Goal: Transaction & Acquisition: Book appointment/travel/reservation

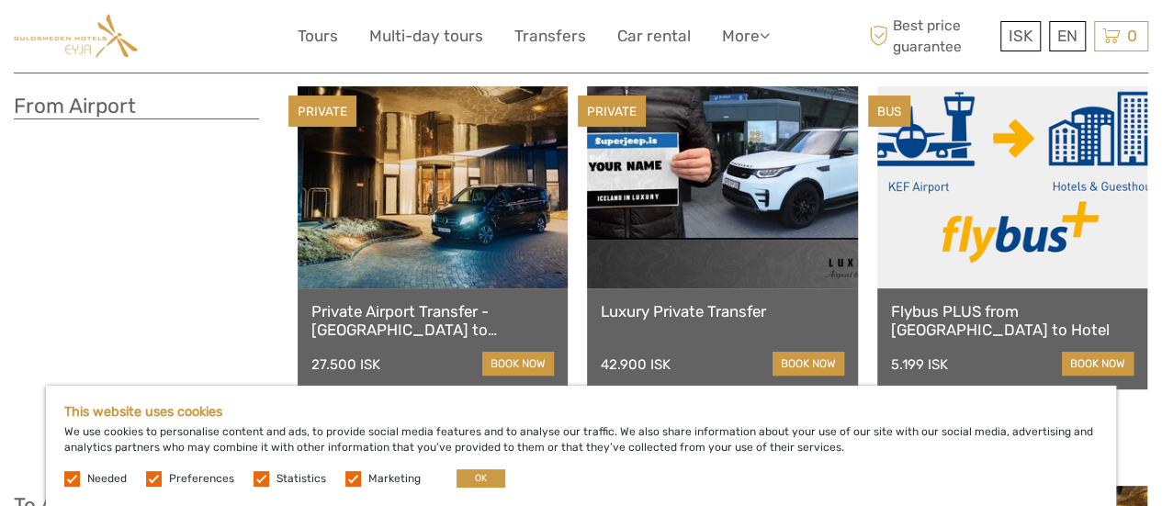
click at [476, 466] on div "This website uses cookies We use cookies to personalise content and ads, to pro…" at bounding box center [581, 446] width 1070 height 120
click at [477, 476] on button "OK" at bounding box center [480, 478] width 49 height 18
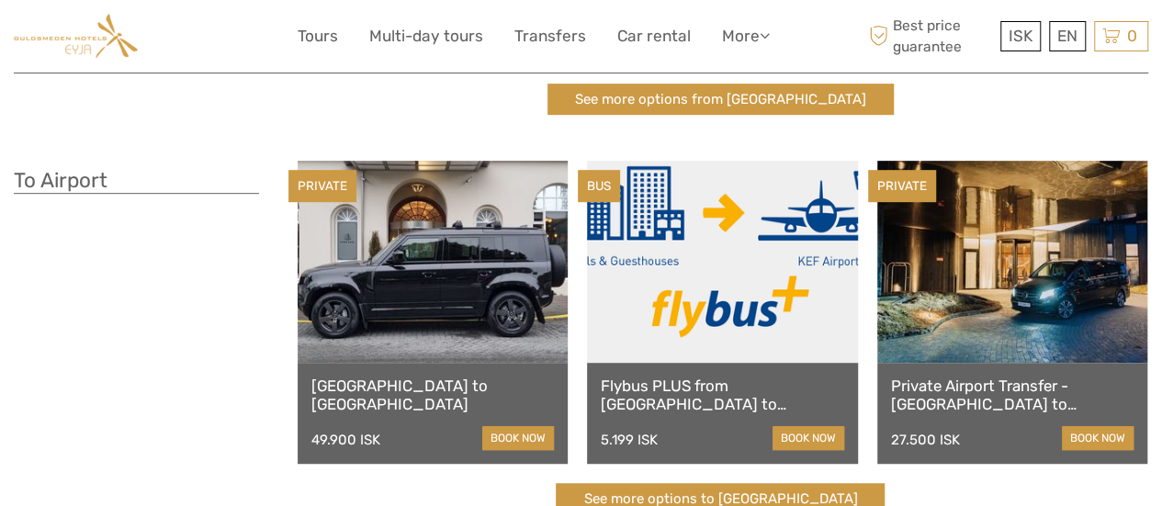
scroll to position [459, 0]
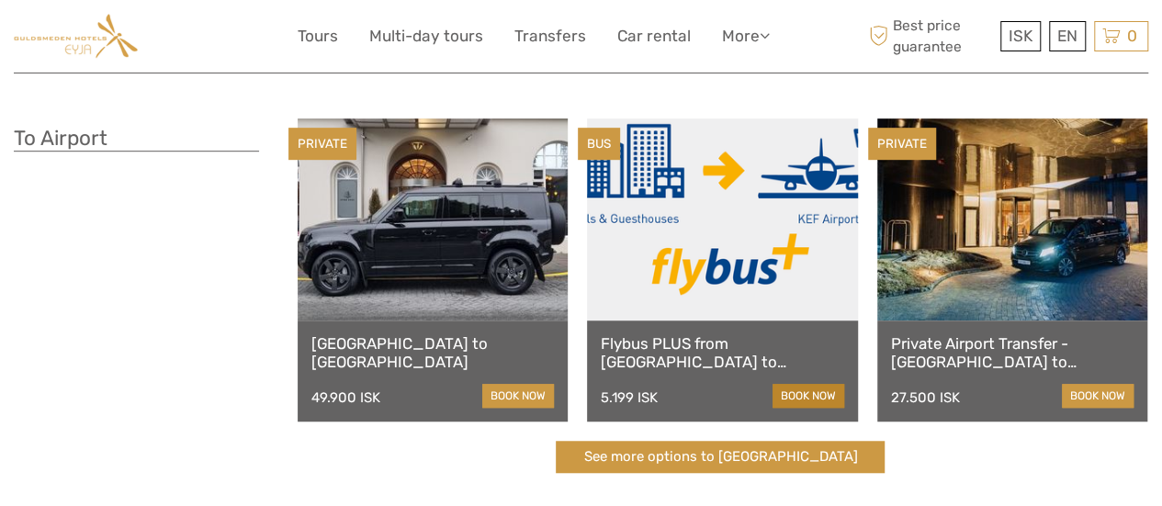
click at [813, 401] on link "book now" at bounding box center [808, 396] width 72 height 24
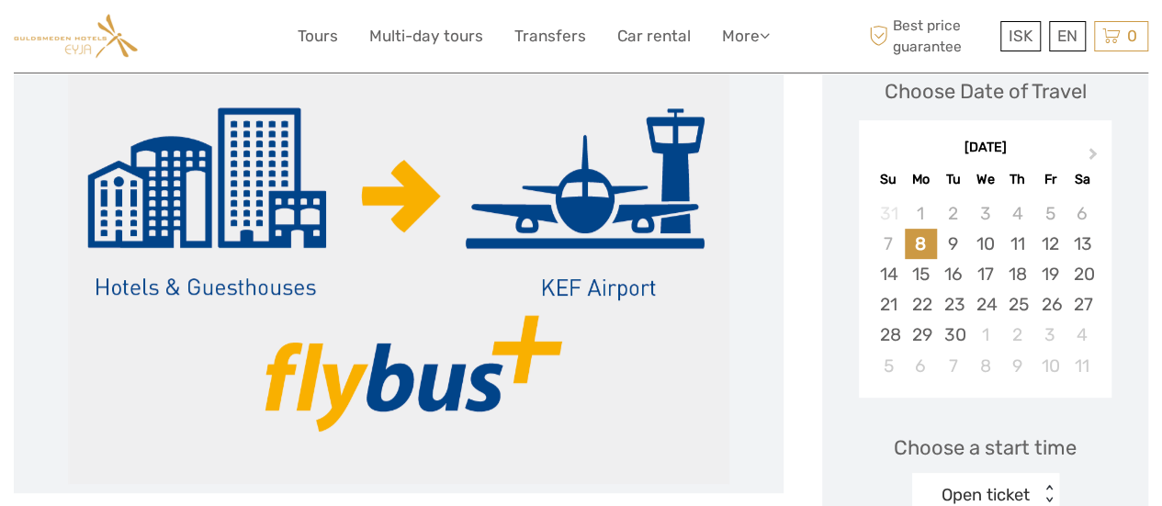
scroll to position [367, 0]
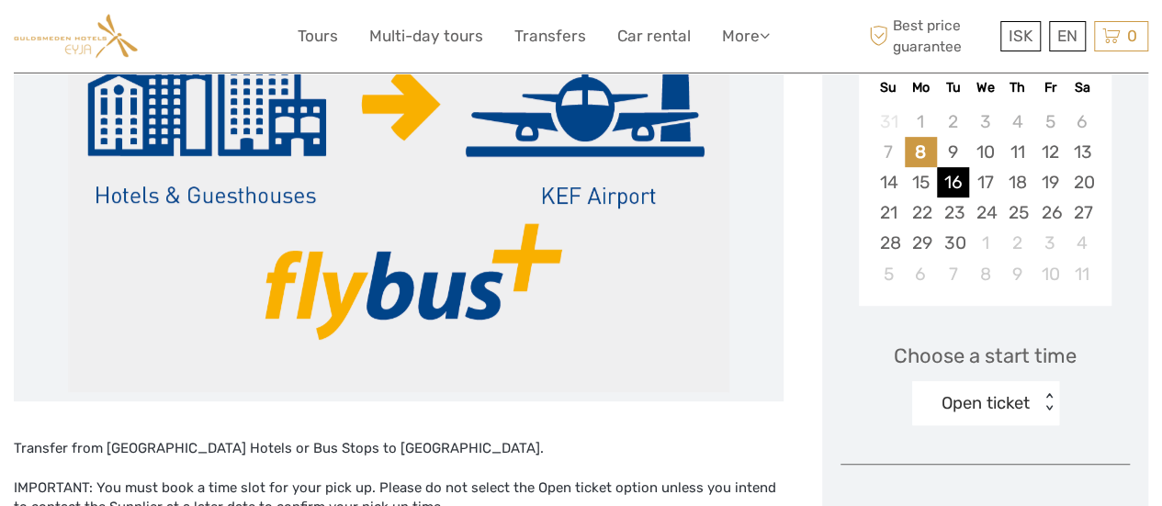
click at [957, 186] on div "16" at bounding box center [953, 182] width 32 height 30
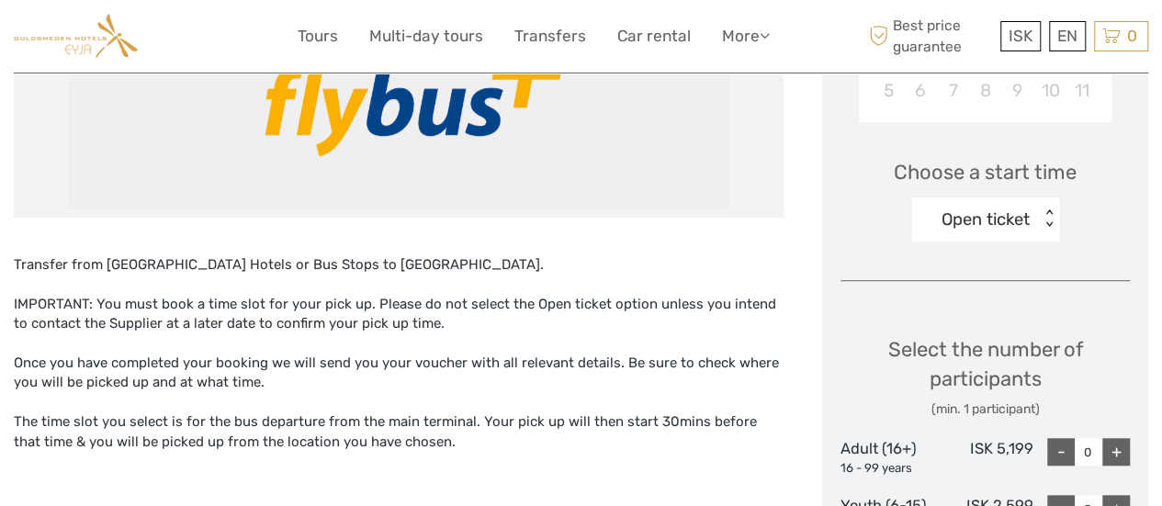
scroll to position [643, 0]
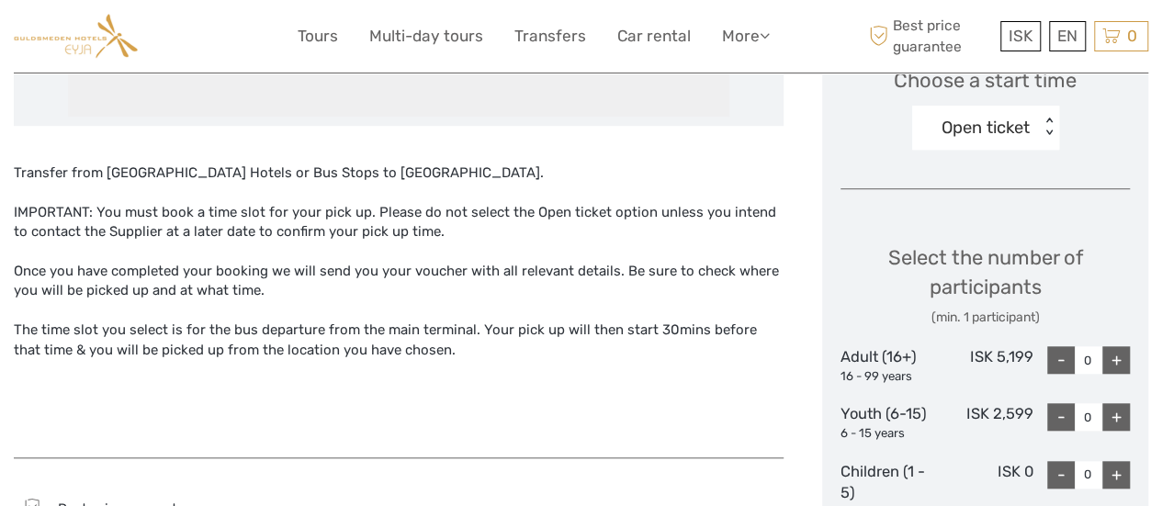
click at [1118, 359] on div "+" at bounding box center [1116, 360] width 28 height 28
type input "1"
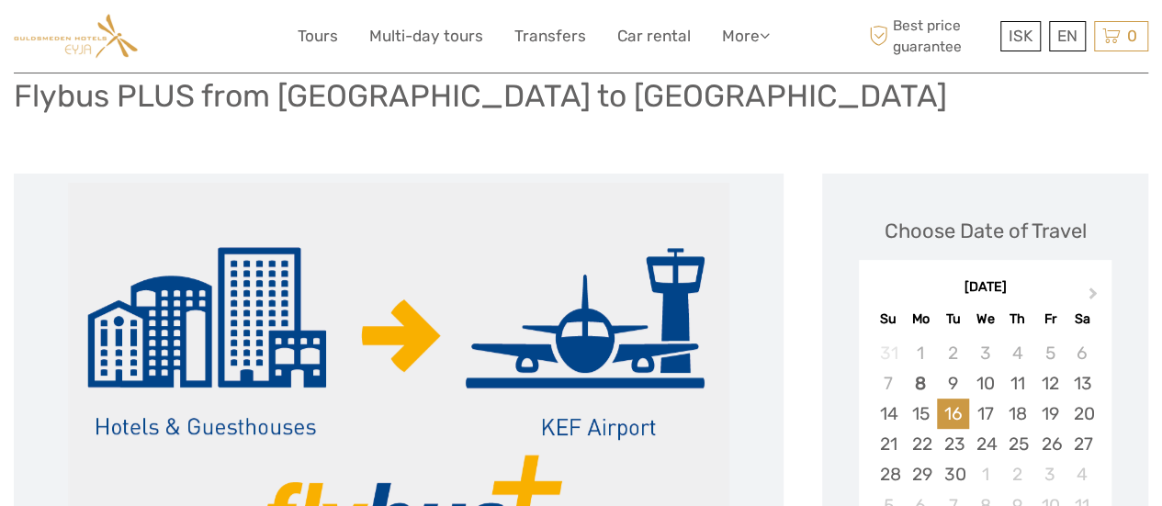
scroll to position [0, 0]
